Goal: Task Accomplishment & Management: Manage account settings

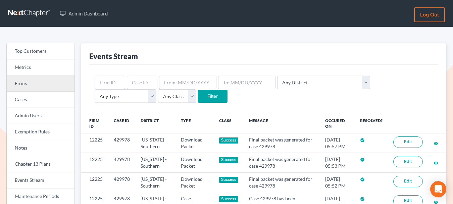
click at [37, 81] on link "Firms" at bounding box center [41, 84] width 68 height 16
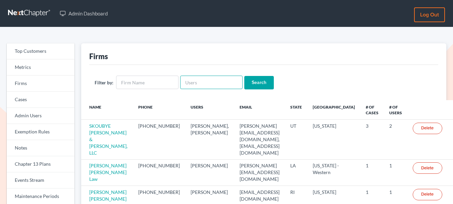
click at [191, 82] on input "text" at bounding box center [211, 82] width 62 height 13
paste input "[PERSON_NAME]"
type input "timothy@chamberslawla"
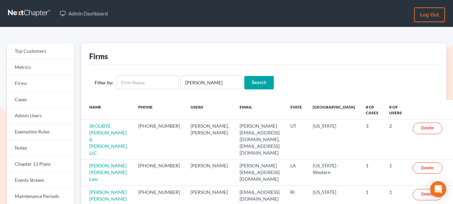
click at [247, 81] on input "Search" at bounding box center [259, 82] width 30 height 13
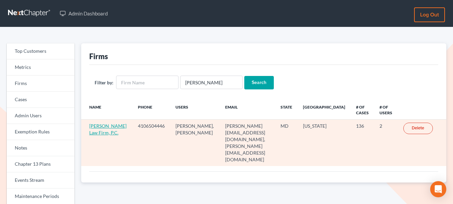
click at [99, 130] on link "Chambers Law Firm, P.C." at bounding box center [107, 129] width 37 height 12
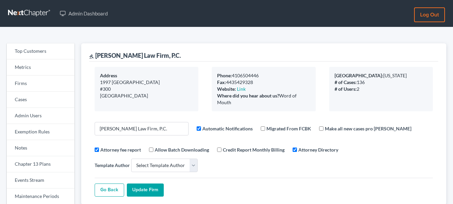
select select
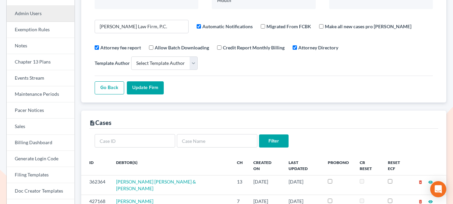
scroll to position [102, 0]
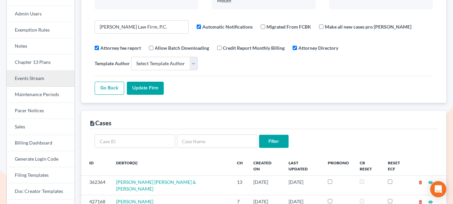
click at [38, 75] on link "Events Stream" at bounding box center [41, 79] width 68 height 16
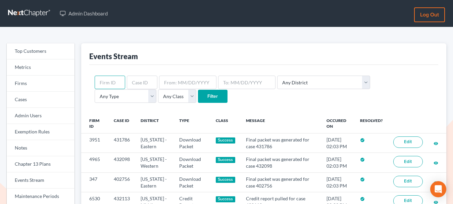
click at [110, 83] on input "text" at bounding box center [110, 82] width 31 height 13
paste input "11161"
type input "11161"
click at [198, 94] on input "Filter" at bounding box center [213, 96] width 30 height 13
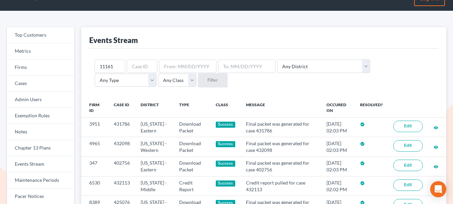
scroll to position [17, 0]
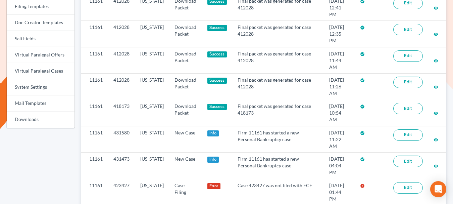
scroll to position [271, 0]
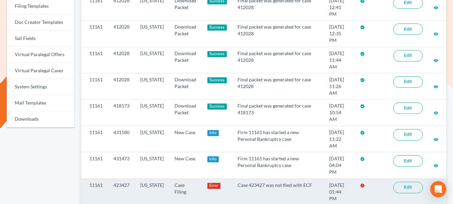
click at [399, 182] on link "Edit" at bounding box center [409, 187] width 30 height 11
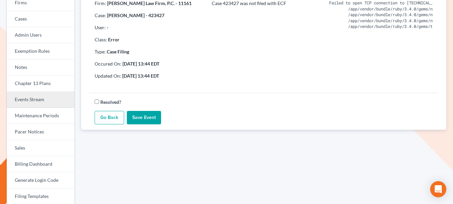
scroll to position [105, 0]
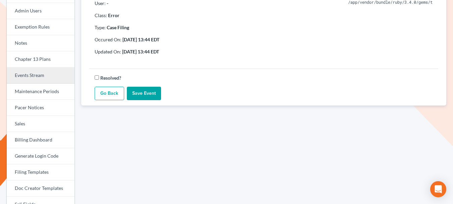
click at [32, 73] on link "Events Stream" at bounding box center [41, 76] width 68 height 16
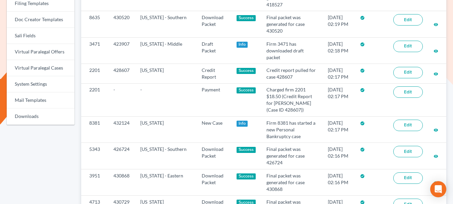
scroll to position [274, 0]
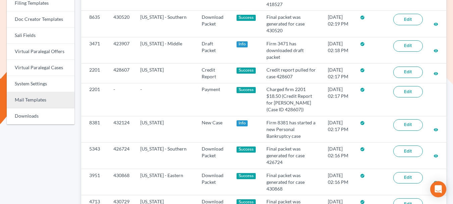
click at [42, 96] on link "Mail Templates" at bounding box center [41, 100] width 68 height 16
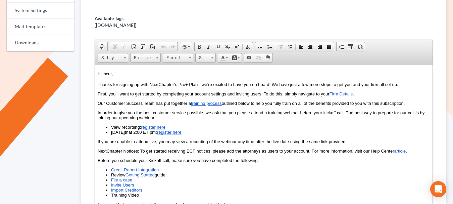
scroll to position [261, 0]
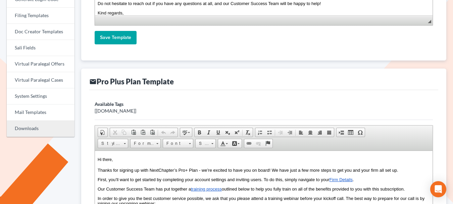
click at [30, 126] on link "Downloads" at bounding box center [41, 129] width 68 height 16
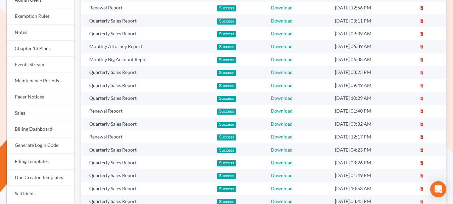
scroll to position [117, 0]
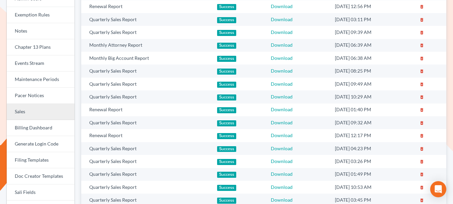
click at [36, 108] on link "Sales" at bounding box center [41, 112] width 68 height 16
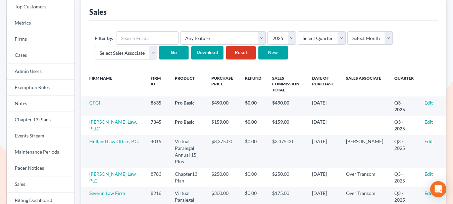
scroll to position [46, 0]
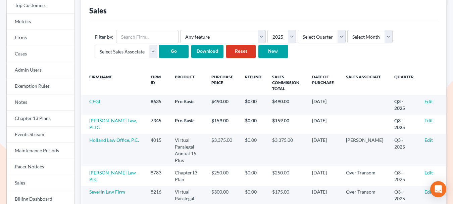
click at [205, 53] on input "Download" at bounding box center [207, 51] width 32 height 13
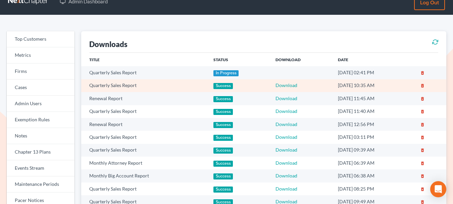
scroll to position [13, 0]
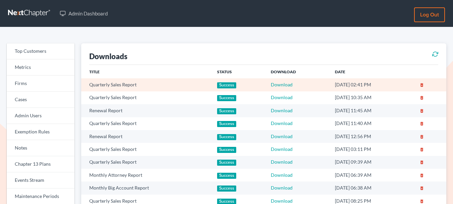
scroll to position [13, 0]
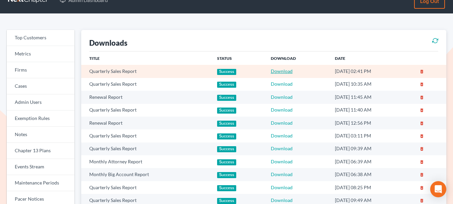
click at [275, 72] on link "Download" at bounding box center [282, 71] width 22 height 6
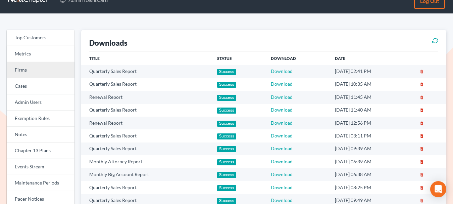
click at [21, 67] on link "Firms" at bounding box center [41, 70] width 68 height 16
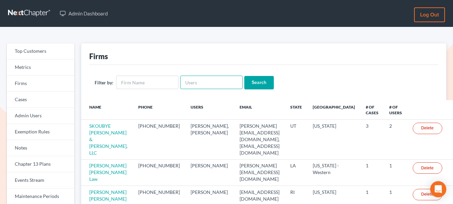
click at [204, 80] on input "text" at bounding box center [211, 82] width 62 height 13
paste input "[PERSON_NAME][EMAIL_ADDRESS][DOMAIN_NAME]"
type input "[PERSON_NAME][EMAIL_ADDRESS][DOMAIN_NAME]"
click at [253, 84] on input "Search" at bounding box center [259, 82] width 30 height 13
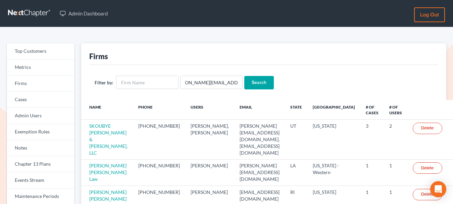
scroll to position [0, 0]
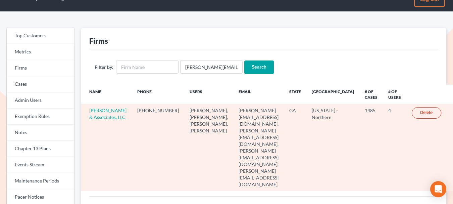
scroll to position [16, 0]
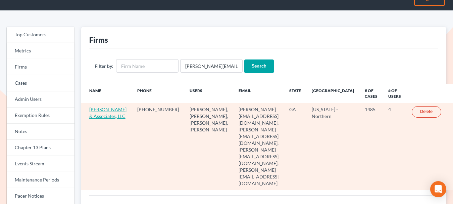
click at [101, 114] on link "[PERSON_NAME] & Associates, LLC" at bounding box center [107, 112] width 37 height 12
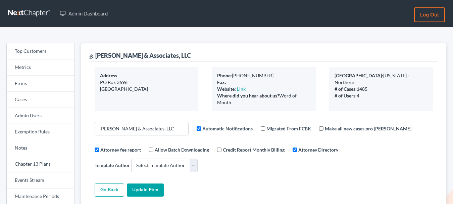
select select
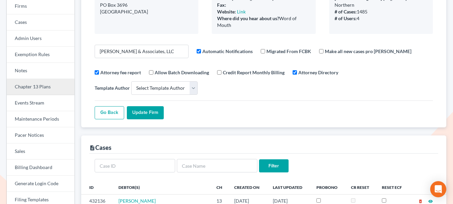
scroll to position [101, 0]
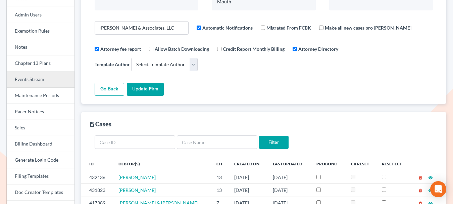
click at [38, 78] on link "Events Stream" at bounding box center [41, 80] width 68 height 16
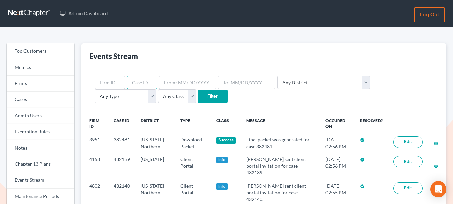
click at [142, 79] on input "text" at bounding box center [142, 82] width 31 height 13
paste input "10492"
type input "10492"
click at [198, 94] on input "Filter" at bounding box center [213, 96] width 30 height 13
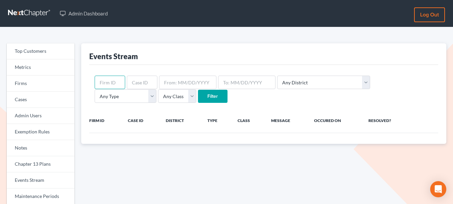
click at [111, 77] on input "text" at bounding box center [110, 82] width 31 height 13
paste input "10492"
type input "10492"
click at [198, 100] on input "Filter" at bounding box center [213, 96] width 30 height 13
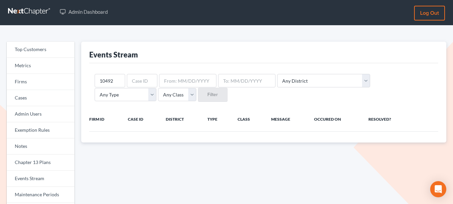
scroll to position [2, 0]
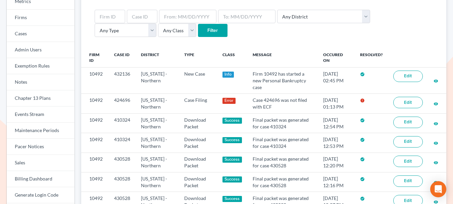
scroll to position [66, 0]
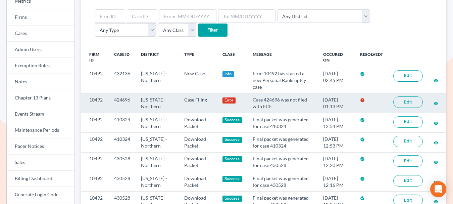
click at [264, 99] on td "Case 424696 was not filed with ECF" at bounding box center [283, 102] width 71 height 19
copy td "424696"
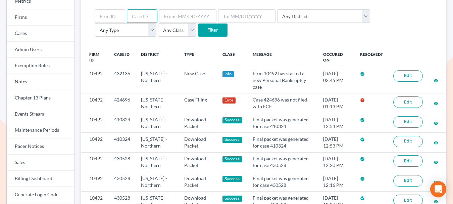
click at [143, 14] on input "text" at bounding box center [142, 15] width 31 height 13
type input "430196"
click at [198, 33] on input "Filter" at bounding box center [213, 30] width 30 height 13
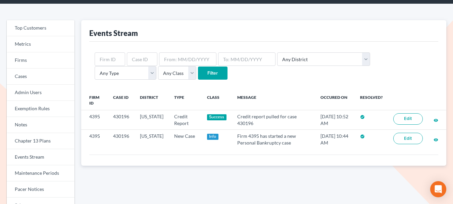
scroll to position [28, 0]
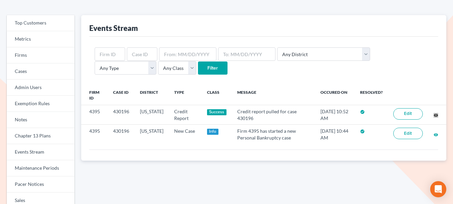
drag, startPoint x: 437, startPoint y: 115, endPoint x: 298, endPoint y: 4, distance: 177.8
click at [0, 0] on div "Top Customers Metrics Firms Cases Admin Users Exemption Rules Notes Chapter 13 …" at bounding box center [226, 195] width 453 height 392
drag, startPoint x: 437, startPoint y: 116, endPoint x: 316, endPoint y: 1, distance: 166.7
click at [0, 0] on div "Top Customers Metrics Firms Cases Admin Users Exemption Rules Notes Chapter 13 …" at bounding box center [226, 195] width 453 height 392
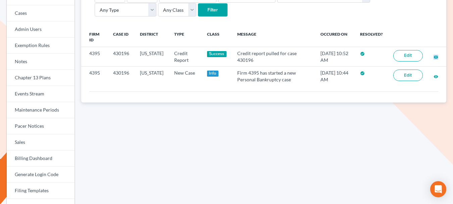
scroll to position [0, 0]
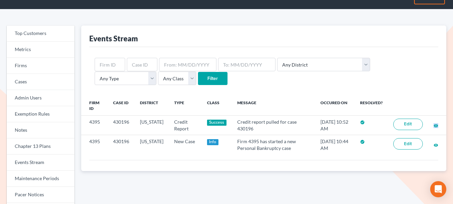
scroll to position [28, 0]
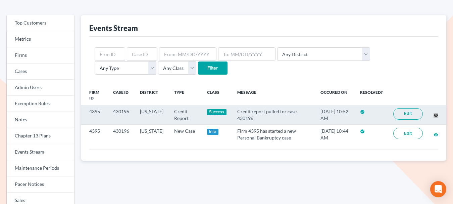
click at [0, 0] on div "Top Customers Metrics Firms Cases Admin Users Exemption Rules Notes Chapter 13 …" at bounding box center [226, 195] width 453 height 392
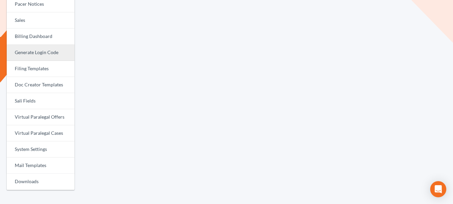
scroll to position [207, 0]
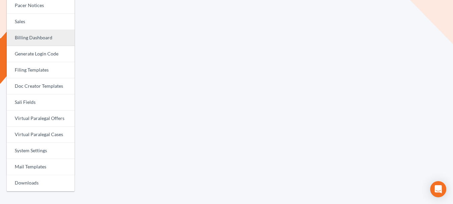
click at [31, 43] on link "Billing Dashboard" at bounding box center [41, 38] width 68 height 16
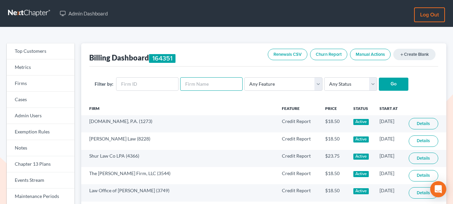
click at [203, 86] on input "text" at bounding box center [211, 83] width 62 height 13
type input "[PERSON_NAME]"
click at [393, 79] on input "Go" at bounding box center [394, 84] width 30 height 13
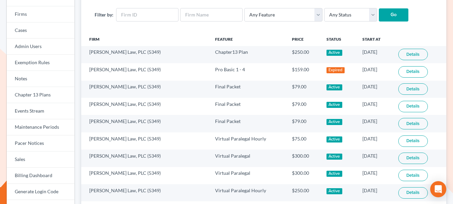
scroll to position [15, 0]
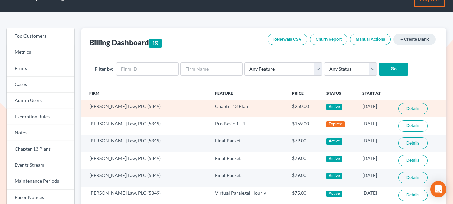
click at [128, 105] on td "[PERSON_NAME] Law, PLC (5349)" at bounding box center [145, 108] width 129 height 17
copy td "5349"
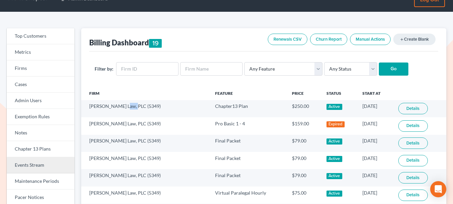
click at [43, 164] on link "Events Stream" at bounding box center [41, 165] width 68 height 16
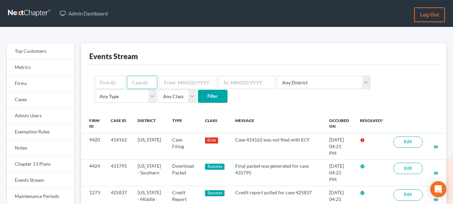
click at [143, 81] on input "text" at bounding box center [142, 82] width 31 height 13
paste input "5349"
type input "5349"
click at [198, 101] on input "Filter" at bounding box center [213, 96] width 30 height 13
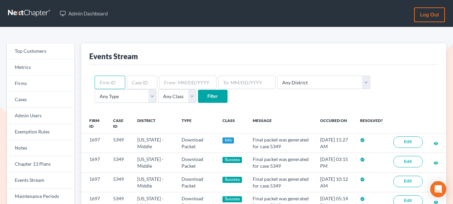
click at [109, 81] on input "text" at bounding box center [110, 82] width 31 height 13
paste input "5349"
type input "5349"
click at [198, 97] on input "Filter" at bounding box center [213, 96] width 30 height 13
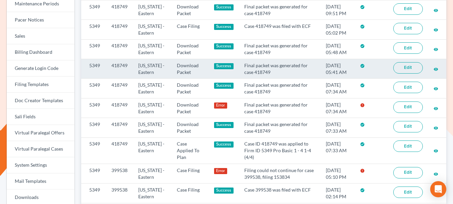
scroll to position [194, 0]
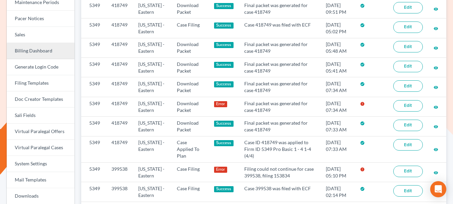
click at [37, 50] on link "Billing Dashboard" at bounding box center [41, 51] width 68 height 16
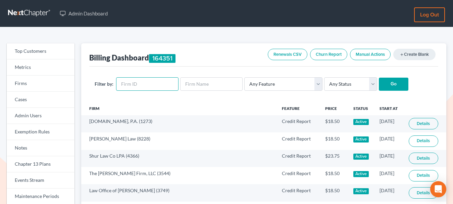
click at [131, 84] on input "text" at bounding box center [147, 83] width 62 height 13
paste input "5349"
type input "5349"
click at [386, 82] on input "Go" at bounding box center [394, 84] width 30 height 13
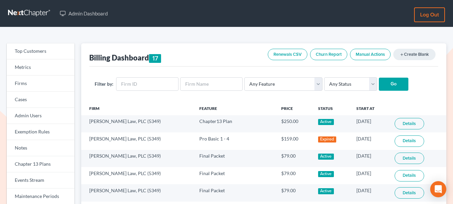
scroll to position [24, 0]
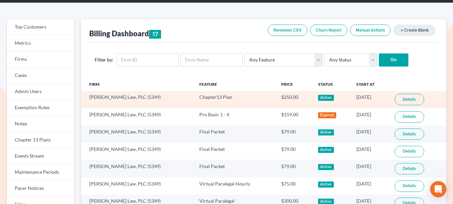
click at [399, 99] on link "Details" at bounding box center [410, 99] width 30 height 11
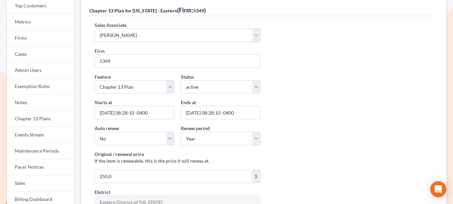
scroll to position [54, 0]
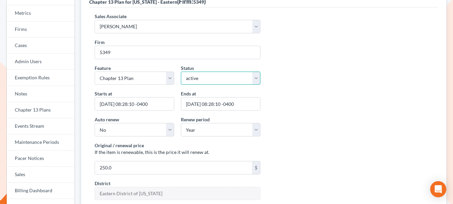
click at [235, 81] on select "active inactive pending expired error pending_charges" at bounding box center [221, 78] width 80 height 13
select select "expired"
click at [181, 72] on select "active inactive pending expired error pending_charges" at bounding box center [221, 78] width 80 height 13
click at [198, 101] on input "2026-08-13 08:28:10 -0400" at bounding box center [221, 103] width 80 height 13
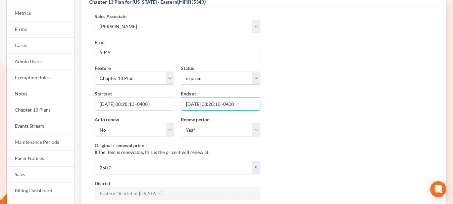
click at [198, 101] on input "2026-08-13 08:28:10 -0400" at bounding box center [221, 103] width 80 height 13
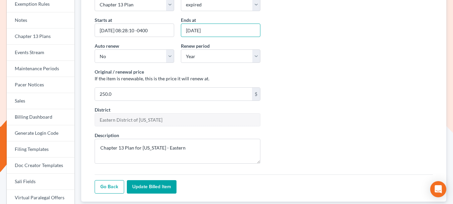
type input "[DATE]"
click at [155, 190] on input "Update Billed item" at bounding box center [152, 186] width 50 height 13
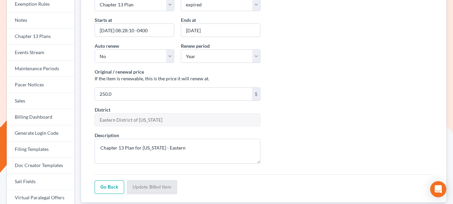
scroll to position [128, 0]
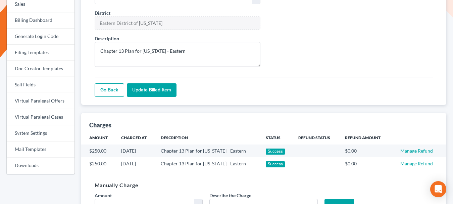
scroll to position [297, 0]
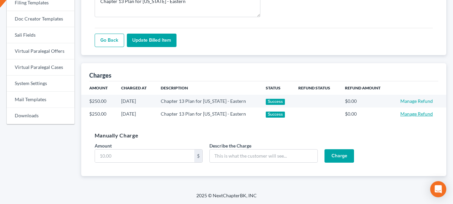
click at [418, 114] on link "Manage Refund" at bounding box center [417, 114] width 33 height 6
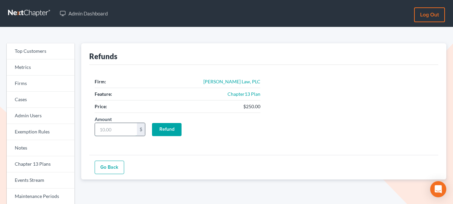
click at [117, 127] on input "Amount" at bounding box center [116, 129] width 42 height 13
type input "250"
click at [166, 128] on input "Refund" at bounding box center [167, 129] width 30 height 13
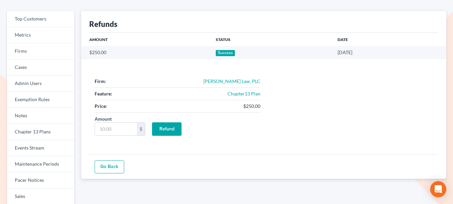
scroll to position [81, 0]
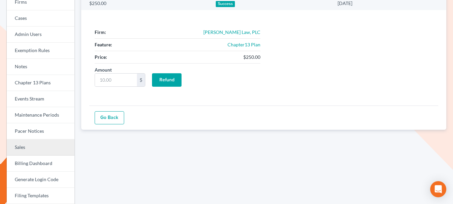
click at [36, 150] on link "Sales" at bounding box center [41, 147] width 68 height 16
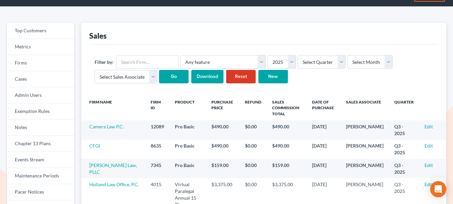
scroll to position [27, 0]
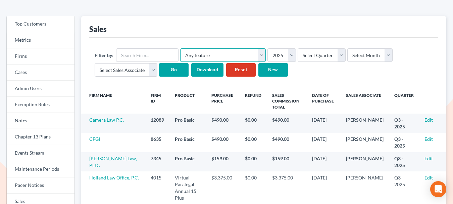
click at [243, 59] on select "Any feature Additional User Chapter13 Plan Client Portal Doc Creator Docs Pro D…" at bounding box center [223, 54] width 86 height 13
select select "virtual_paralegal_annual_10"
click at [180, 48] on select "Any feature Additional User Chapter13 Plan Client Portal Doc Creator Docs Pro D…" at bounding box center [223, 54] width 86 height 13
click at [185, 72] on input "Go" at bounding box center [174, 69] width 30 height 13
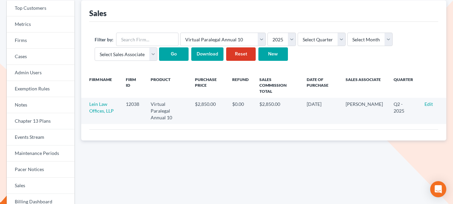
scroll to position [43, 0]
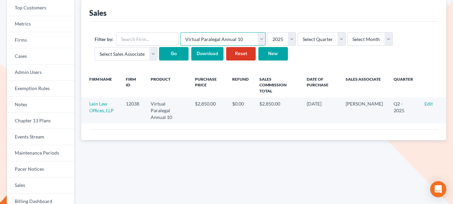
click at [237, 33] on select "Any feature Additional User Chapter13 Plan Client Portal Doc Creator Docs Pro D…" at bounding box center [223, 38] width 86 height 13
select select "virtual_paralegal_annual_5"
click at [180, 32] on select "Any feature Additional User Chapter13 Plan Client Portal Doc Creator Docs Pro D…" at bounding box center [223, 38] width 86 height 13
click at [274, 58] on link "New" at bounding box center [274, 53] width 30 height 13
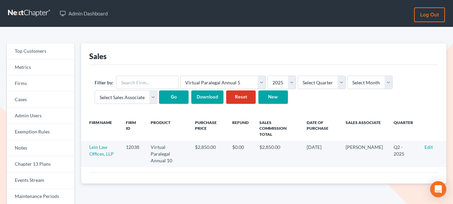
select select "virtual_paralegal_annual_5"
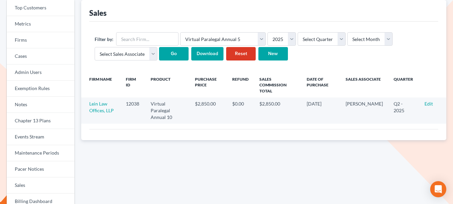
click at [179, 56] on input "Go" at bounding box center [174, 53] width 30 height 13
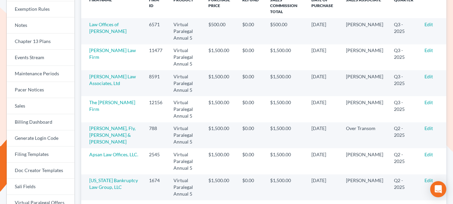
scroll to position [123, 0]
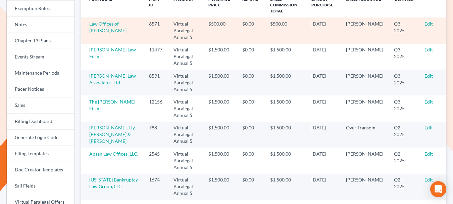
click at [148, 24] on td "6571" at bounding box center [156, 30] width 25 height 26
copy td "6571"
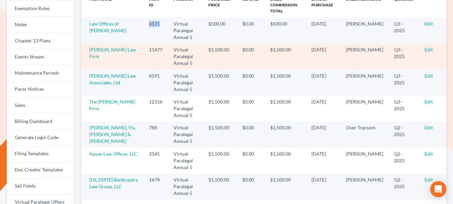
scroll to position [89, 0]
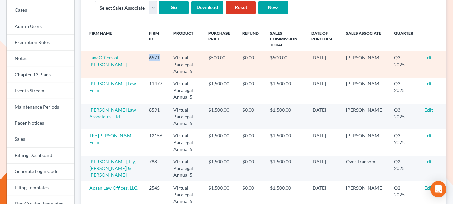
click at [147, 55] on td "6571" at bounding box center [156, 64] width 25 height 26
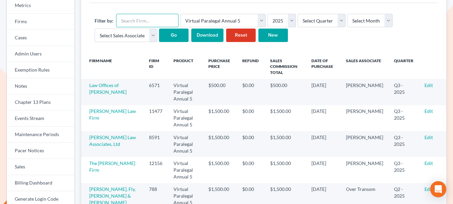
click at [127, 18] on input "text" at bounding box center [147, 20] width 62 height 13
paste input "6571"
type input "6571"
click at [170, 36] on input "Go" at bounding box center [174, 35] width 30 height 13
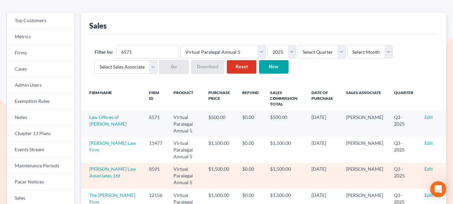
scroll to position [24, 0]
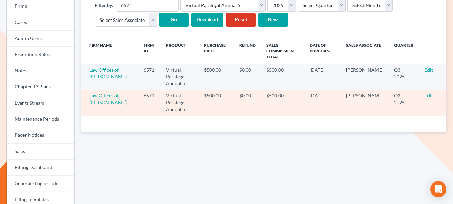
scroll to position [118, 0]
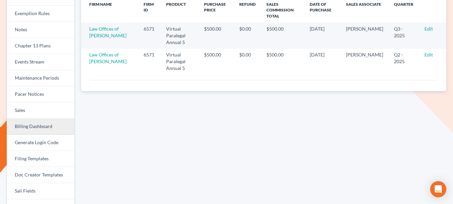
click at [28, 129] on link "Billing Dashboard" at bounding box center [41, 127] width 68 height 16
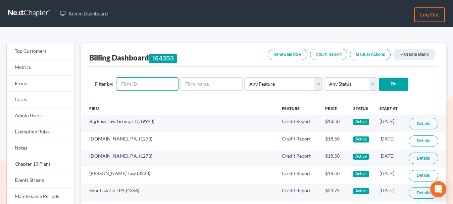
click at [134, 84] on input "text" at bounding box center [147, 83] width 62 height 13
paste input "6571"
type input "6571"
click at [401, 86] on input "Go" at bounding box center [394, 84] width 30 height 13
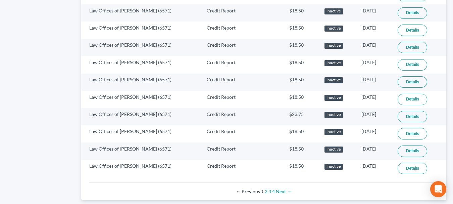
scroll to position [481, 0]
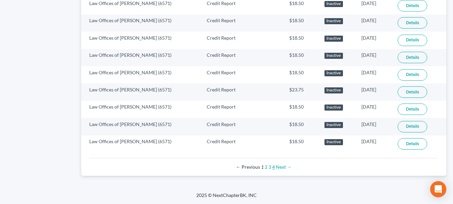
click at [274, 167] on link "4" at bounding box center [273, 167] width 3 height 6
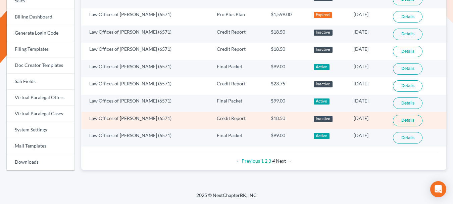
scroll to position [206, 0]
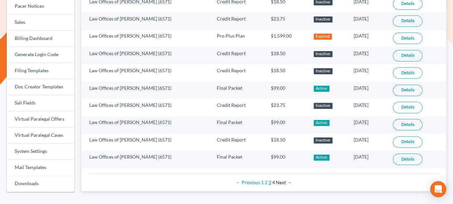
click at [270, 183] on link "3" at bounding box center [270, 182] width 3 height 6
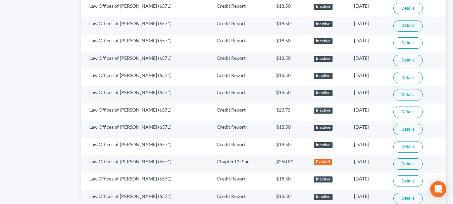
scroll to position [481, 0]
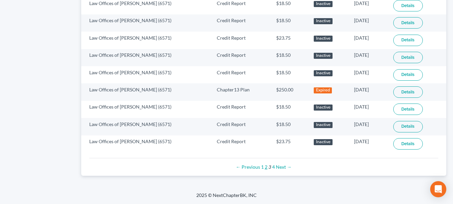
click at [266, 166] on link "2" at bounding box center [266, 167] width 3 height 6
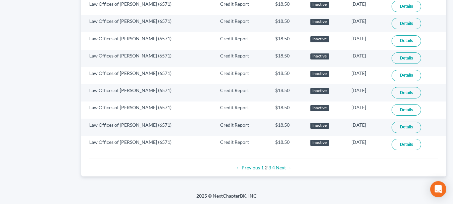
scroll to position [481, 0]
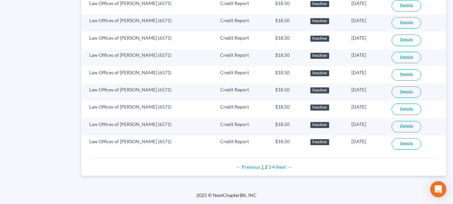
click at [263, 167] on link "1" at bounding box center [262, 167] width 3 height 6
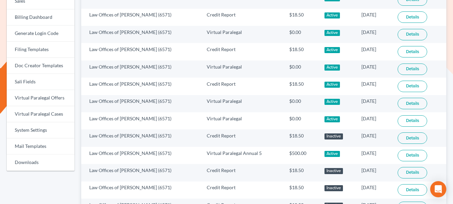
scroll to position [239, 0]
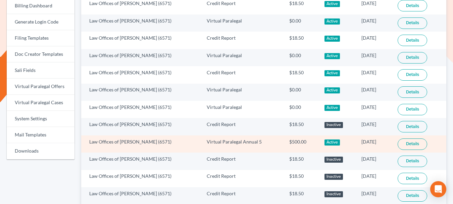
click at [418, 142] on link "Details" at bounding box center [413, 143] width 30 height 11
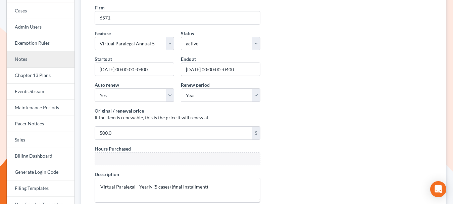
scroll to position [106, 0]
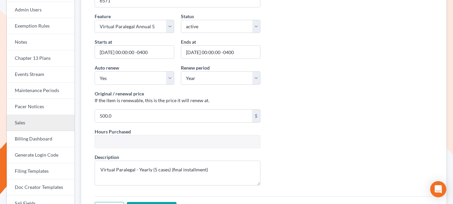
click at [34, 125] on link "Sales" at bounding box center [41, 123] width 68 height 16
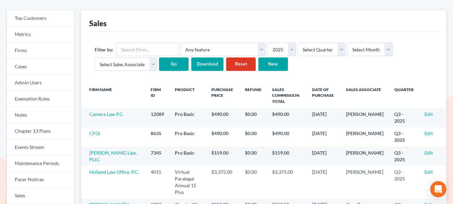
scroll to position [34, 0]
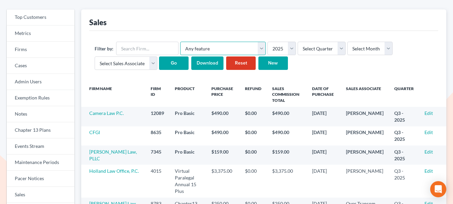
click at [226, 50] on select "Any feature Additional User Chapter13 Plan Client Portal Doc Creator Docs Pro D…" at bounding box center [223, 48] width 86 height 13
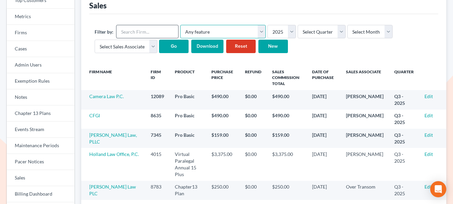
scroll to position [51, 0]
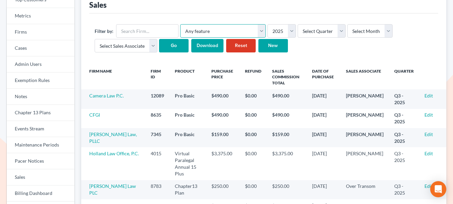
click at [236, 34] on select "Any feature Additional User Chapter13 Plan Client Portal Doc Creator Docs Pro D…" at bounding box center [223, 30] width 86 height 13
select select "virtual_paralegal_annual_5"
click at [180, 24] on select "Any feature Additional User Chapter13 Plan Client Portal Doc Creator Docs Pro D…" at bounding box center [223, 30] width 86 height 13
click at [176, 43] on input "Go" at bounding box center [174, 45] width 30 height 13
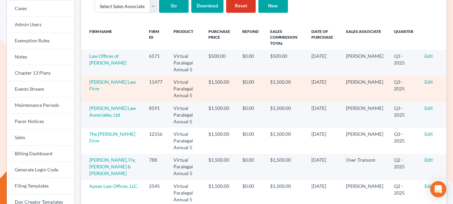
scroll to position [116, 0]
